Goal: Task Accomplishment & Management: Use online tool/utility

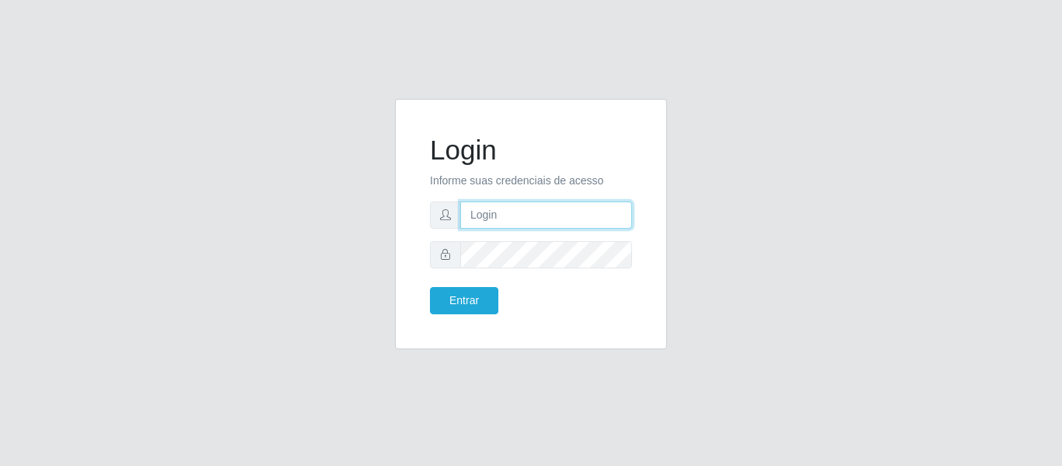
click at [518, 205] on input "text" at bounding box center [546, 214] width 172 height 27
type input "[EMAIL_ADDRESS][DOMAIN_NAME]"
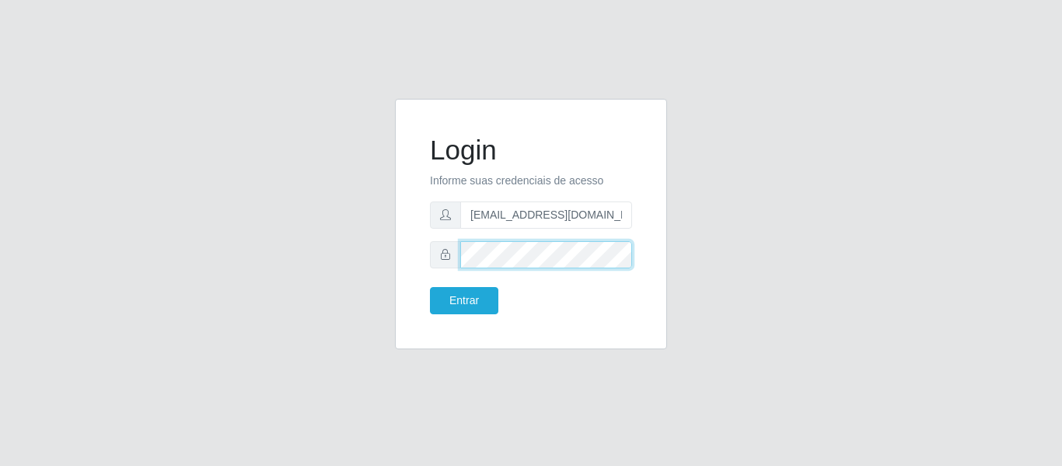
click at [430, 287] on button "Entrar" at bounding box center [464, 300] width 68 height 27
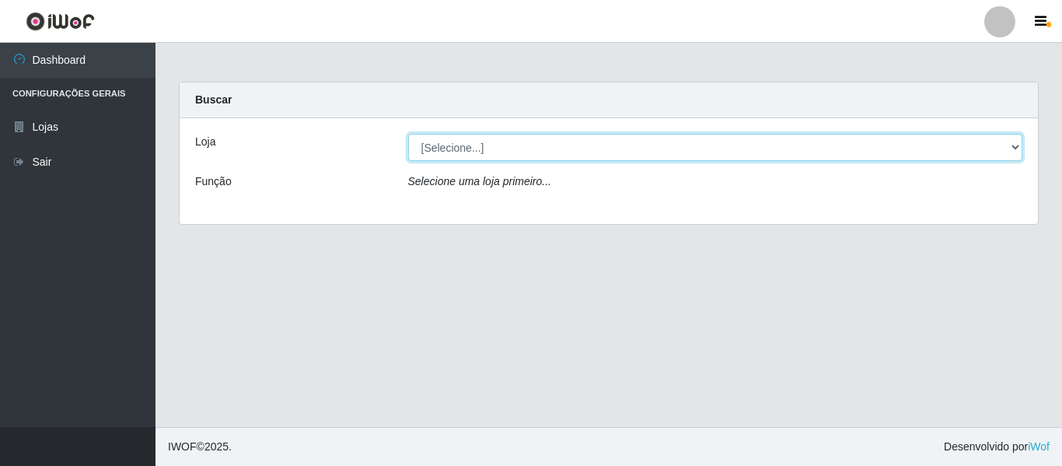
click at [1012, 143] on select "[Selecione...] SuperFácil Atacado - São Gonçalo do Amarante" at bounding box center [715, 147] width 615 height 27
select select "408"
click at [408, 134] on select "[Selecione...] SuperFácil Atacado - São Gonçalo do Amarante" at bounding box center [715, 147] width 615 height 27
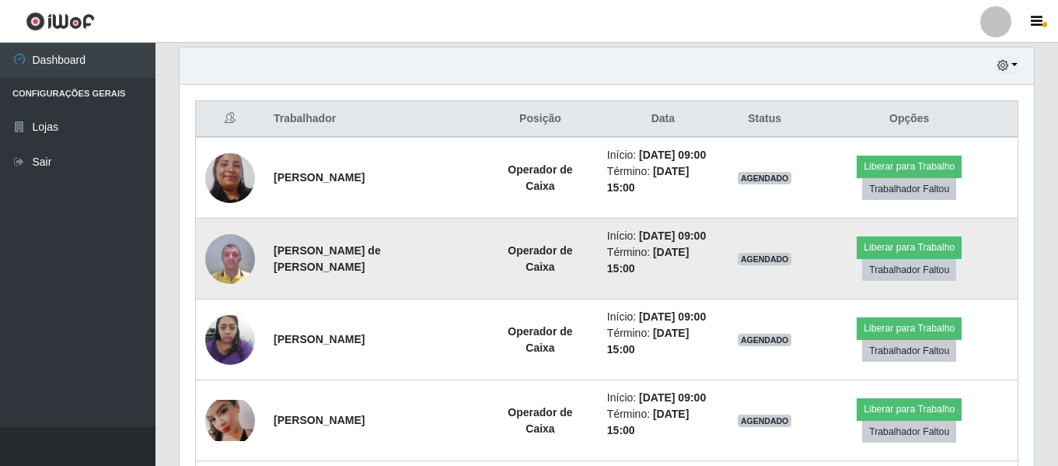
scroll to position [777268, 776736]
